Goal: Navigation & Orientation: Find specific page/section

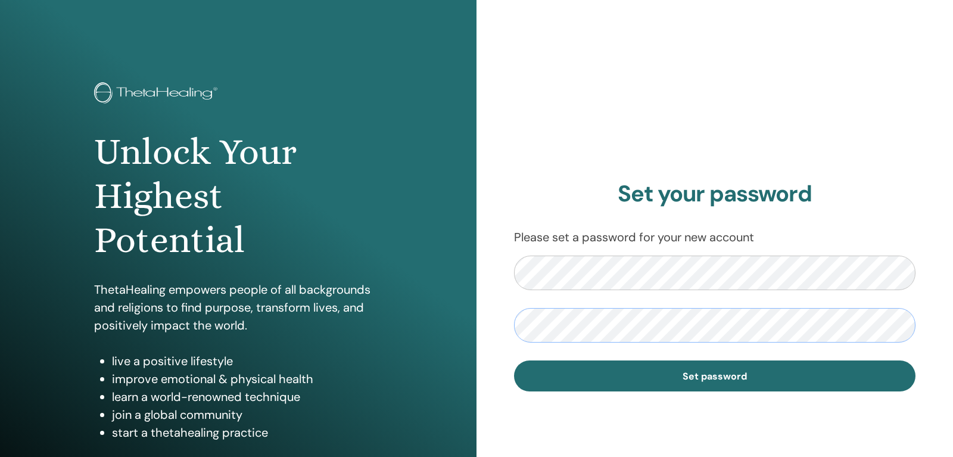
click at [514, 360] on button "Set password" at bounding box center [714, 375] width 401 height 31
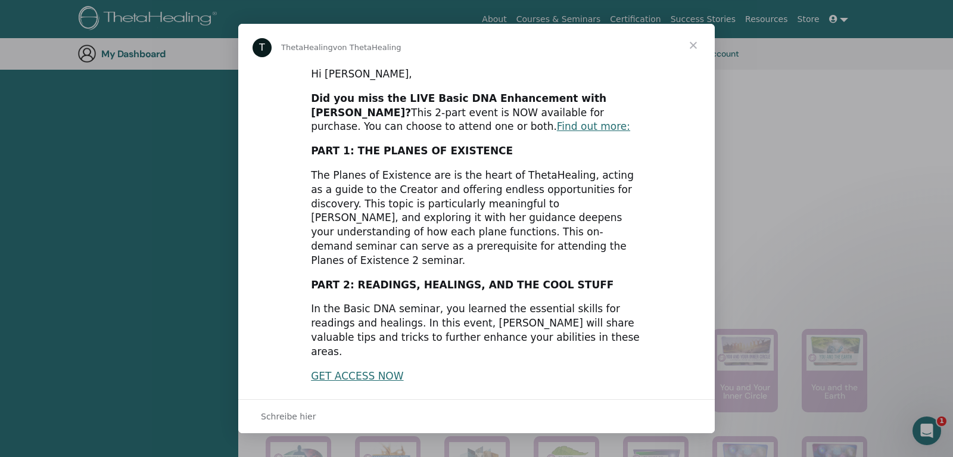
scroll to position [275, 0]
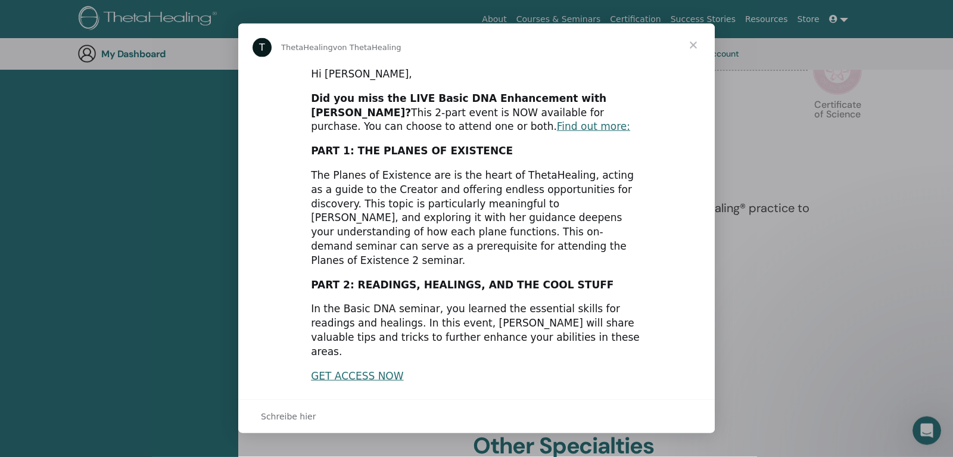
click at [693, 45] on span "Schließen" at bounding box center [693, 45] width 43 height 43
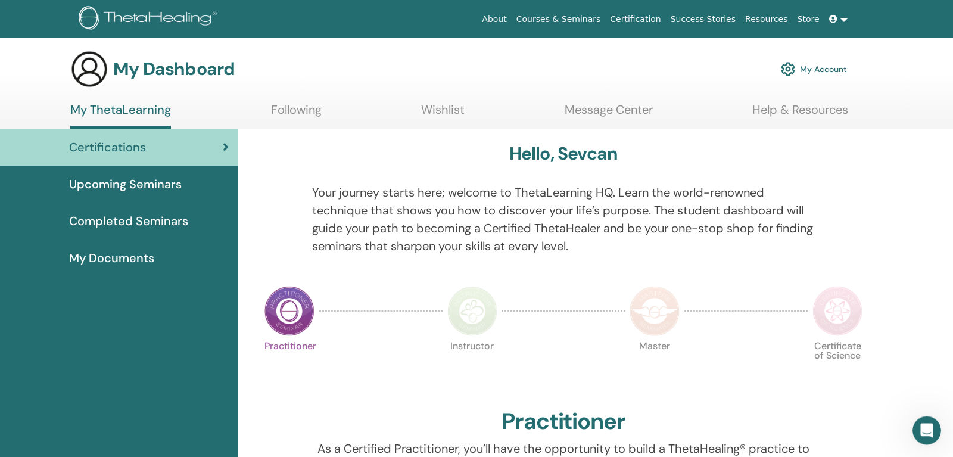
scroll to position [0, 0]
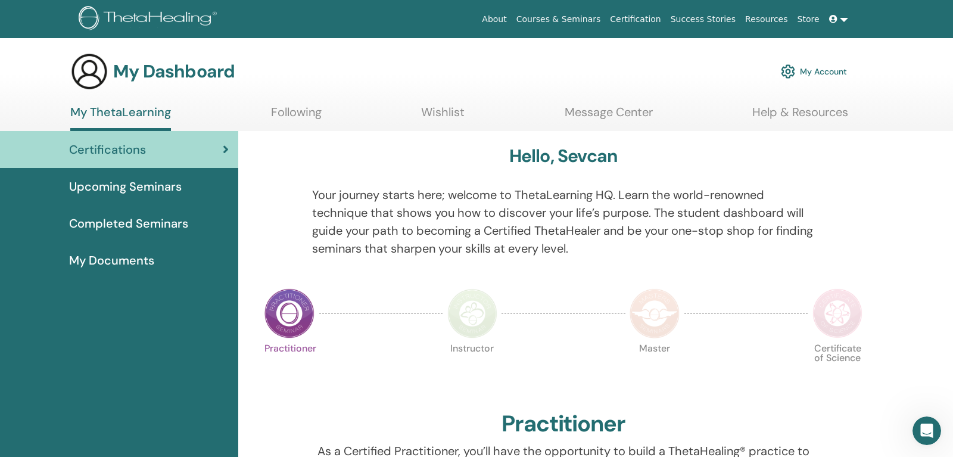
click at [295, 314] on img at bounding box center [289, 313] width 50 height 50
click at [229, 145] on link "Certifications" at bounding box center [119, 149] width 238 height 37
click at [294, 311] on img at bounding box center [289, 313] width 50 height 50
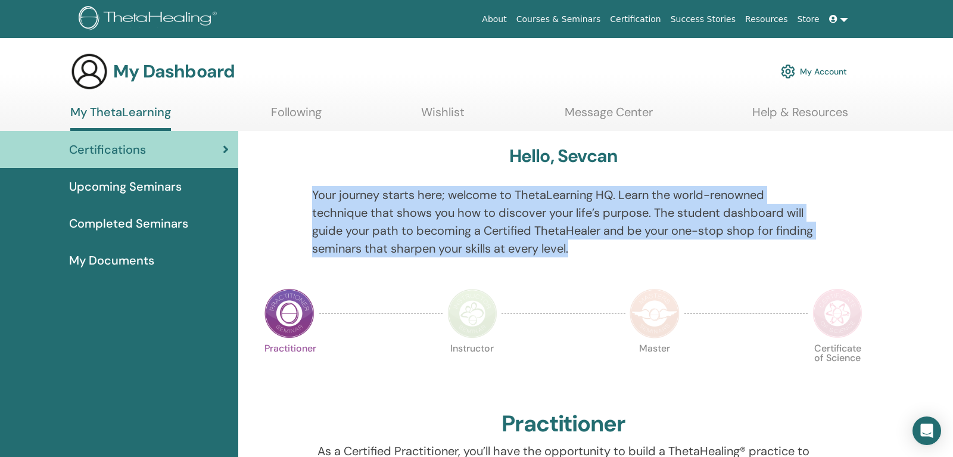
drag, startPoint x: 314, startPoint y: 190, endPoint x: 617, endPoint y: 250, distance: 309.0
click at [617, 250] on p "Your journey starts here; welcome to ThetaLearning HQ. Learn the world-renowned…" at bounding box center [563, 221] width 503 height 71
copy p "Your journey starts here; welcome to ThetaLearning HQ. Learn the world-renowned…"
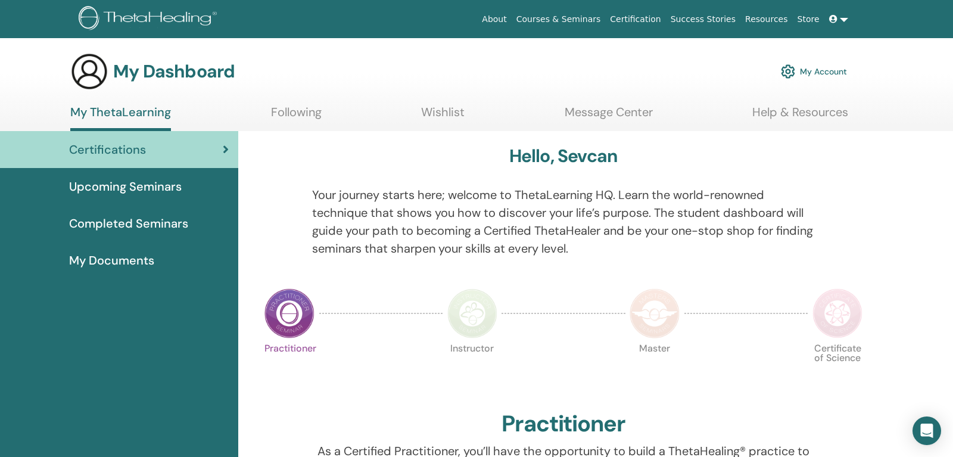
click at [375, 358] on div "Practitioner Instructor Master Certificate of Science" at bounding box center [563, 373] width 607 height 64
click at [123, 169] on link "Upcoming Seminars" at bounding box center [119, 186] width 238 height 37
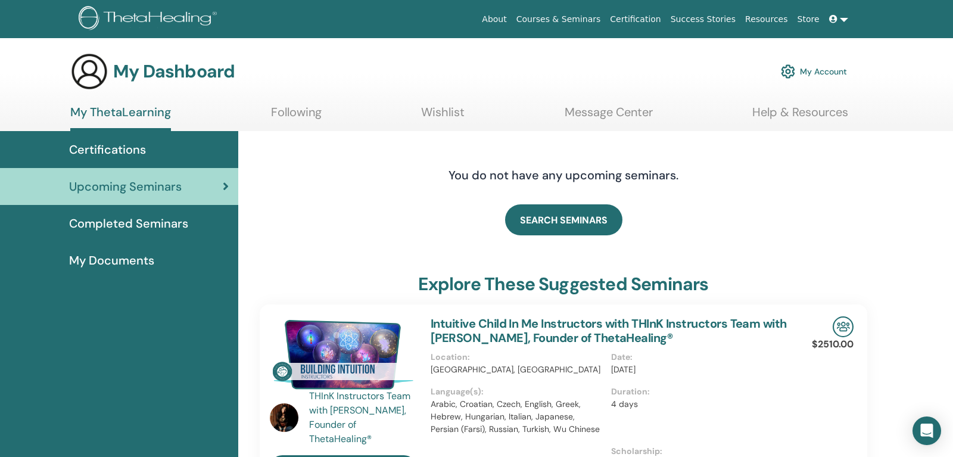
click at [130, 147] on span "Certifications" at bounding box center [107, 150] width 77 height 18
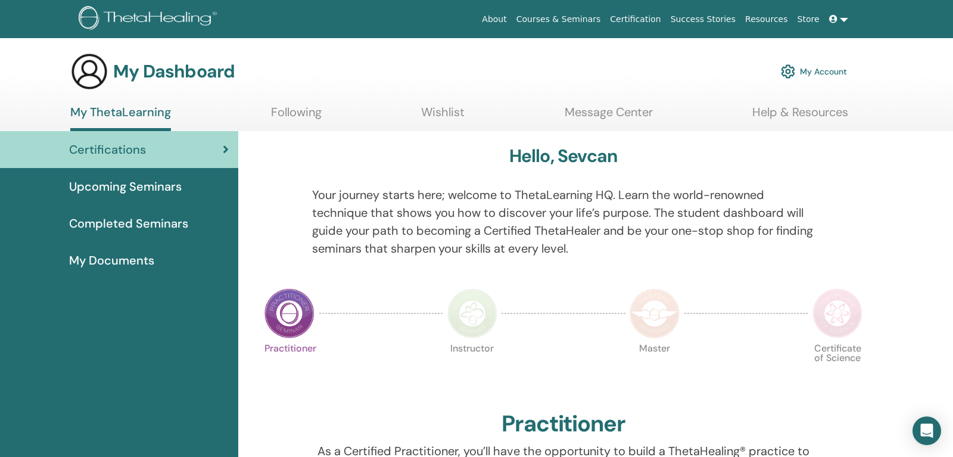
click at [297, 120] on link "Following" at bounding box center [296, 116] width 51 height 23
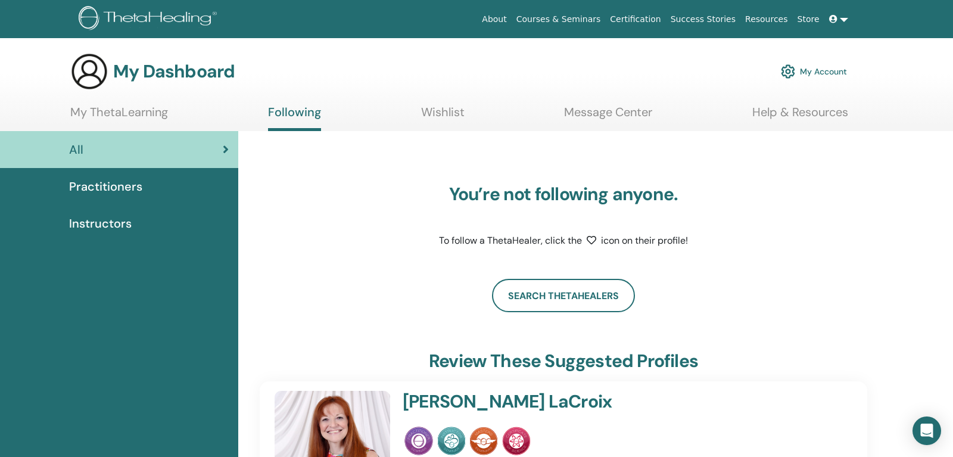
click at [128, 110] on link "My ThetaLearning" at bounding box center [119, 116] width 98 height 23
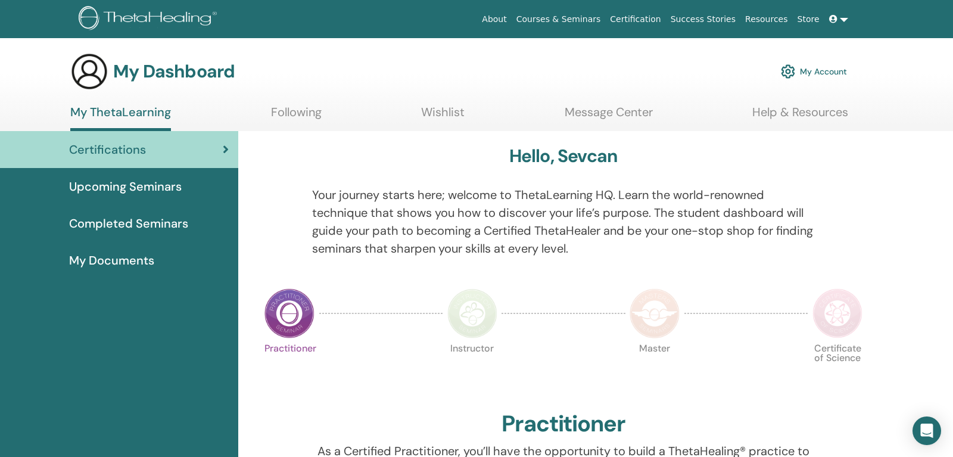
click at [199, 141] on div "Certifications" at bounding box center [119, 150] width 219 height 18
click at [850, 18] on link at bounding box center [838, 19] width 29 height 22
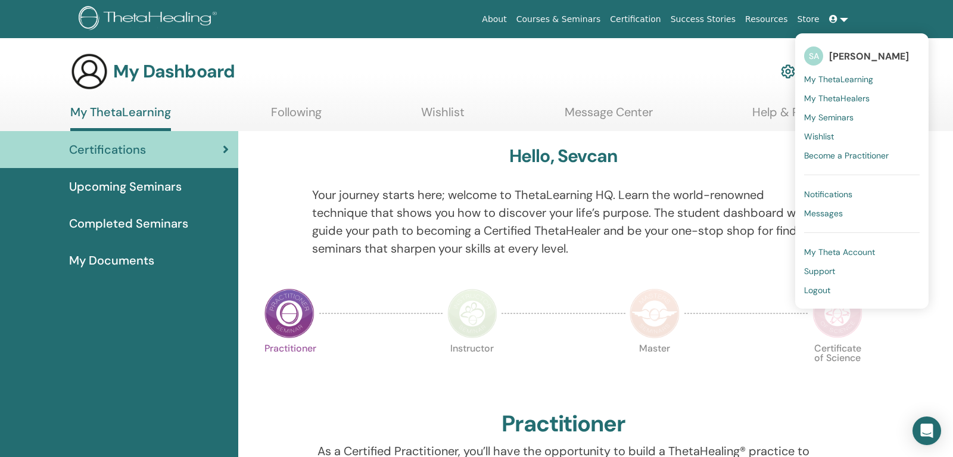
click at [819, 288] on span "Logout" at bounding box center [817, 290] width 26 height 11
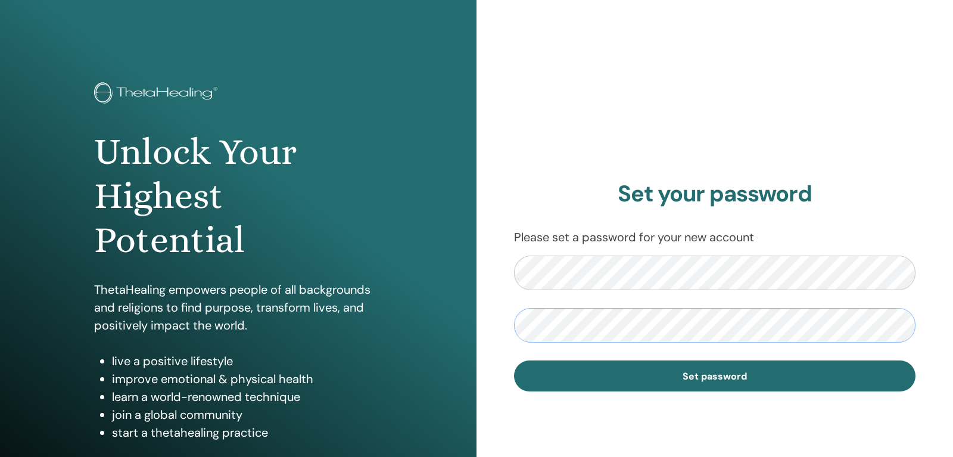
click at [514, 360] on button "Set password" at bounding box center [714, 375] width 401 height 31
